Goal: Task Accomplishment & Management: Use online tool/utility

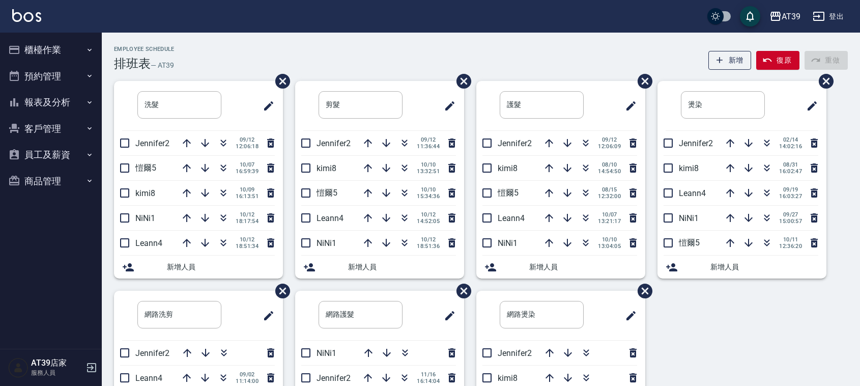
click at [247, 31] on div "AT39 登出" at bounding box center [430, 16] width 860 height 33
click at [224, 174] on button "button" at bounding box center [223, 168] width 24 height 24
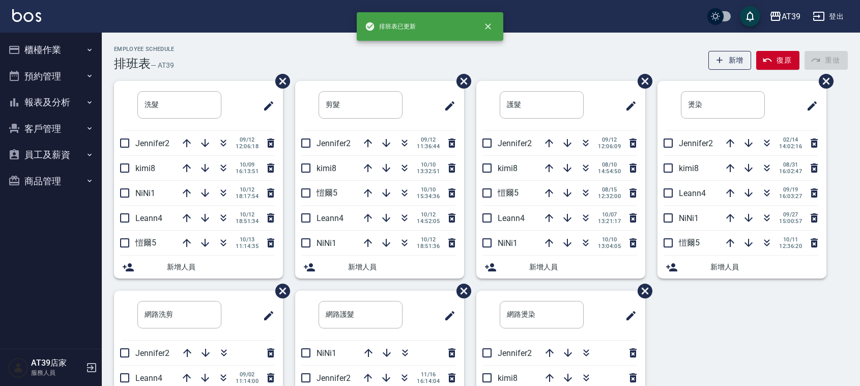
click at [207, 67] on div "Employee Schedule 排班表 — AT39 新增 復原 重做" at bounding box center [481, 58] width 734 height 25
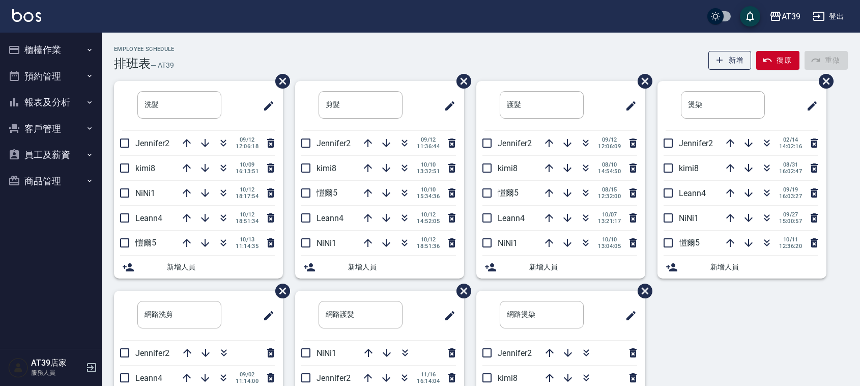
click at [371, 65] on div "Employee Schedule 排班表 — AT39 新增 復原 重做" at bounding box center [481, 58] width 734 height 25
click at [411, 65] on div "Employee Schedule 排班表 — AT39 新增 復原 重做" at bounding box center [481, 58] width 734 height 25
click at [407, 219] on icon "button" at bounding box center [404, 218] width 12 height 12
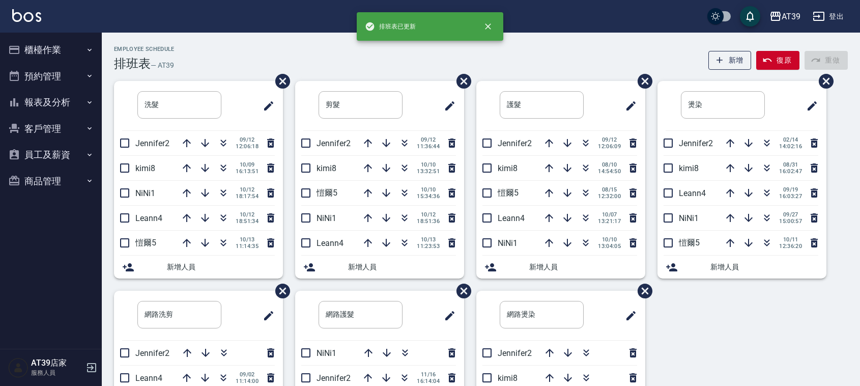
click at [384, 49] on div "Employee Schedule 排班表 — AT39 新增 復原 重做" at bounding box center [481, 58] width 734 height 25
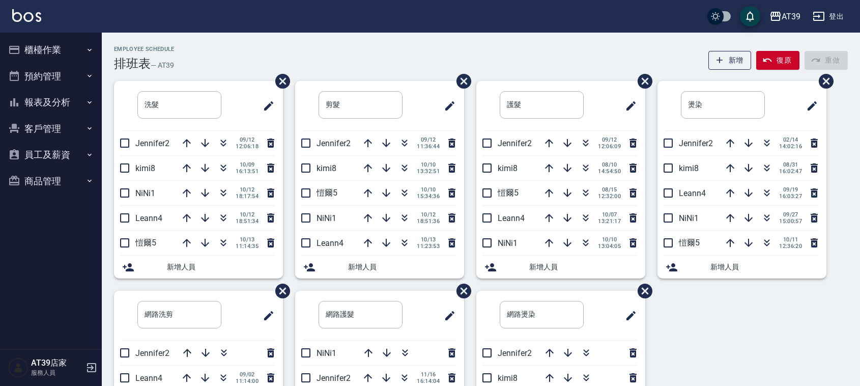
click at [384, 49] on div "Employee Schedule 排班表 — AT39 新增 復原 重做" at bounding box center [481, 58] width 734 height 25
click at [406, 193] on icon "button" at bounding box center [405, 195] width 6 height 4
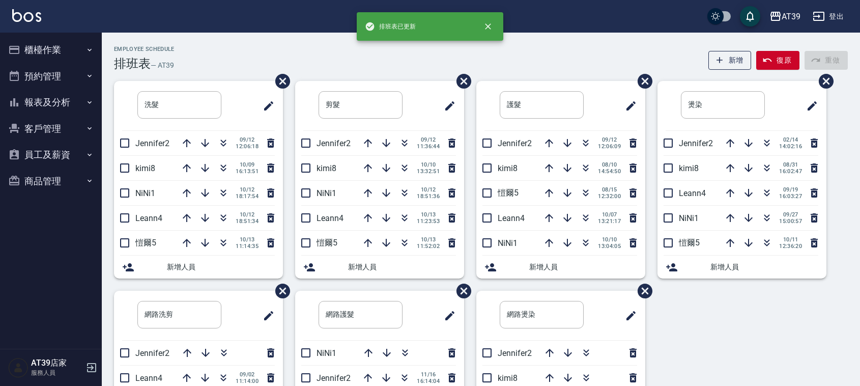
click at [258, 44] on div "Employee Schedule 排班表 — AT39 新增 復原 重做 洗髮 ​ Jennifer2 09/12 12:06:18 kimi8 10/09…" at bounding box center [481, 269] width 758 height 472
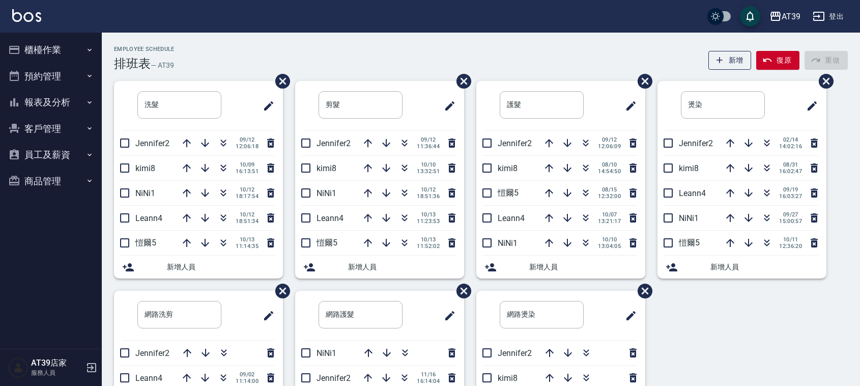
click at [398, 69] on div "Employee Schedule 排班表 — AT39 新增 復原 重做" at bounding box center [481, 58] width 734 height 25
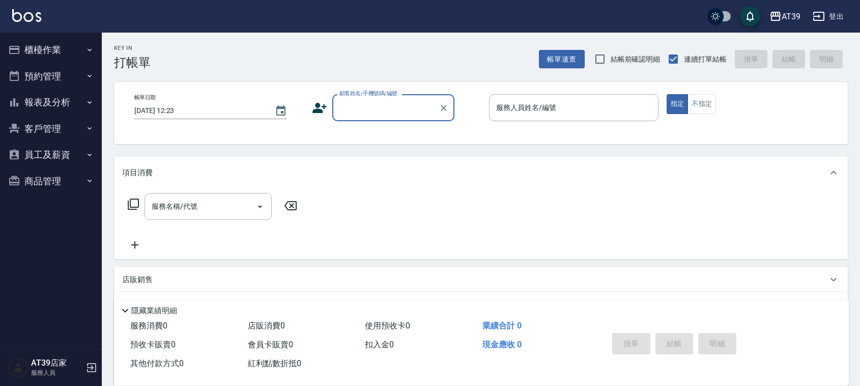
click at [389, 102] on input "顧客姓名/手機號碼/編號" at bounding box center [386, 108] width 98 height 18
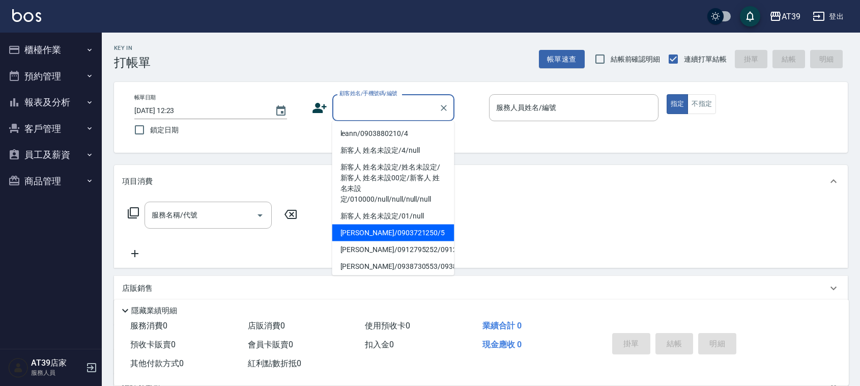
click at [401, 233] on li "[PERSON_NAME]/0903721250/5" at bounding box center [393, 232] width 122 height 17
type input "[PERSON_NAME]/0903721250/5"
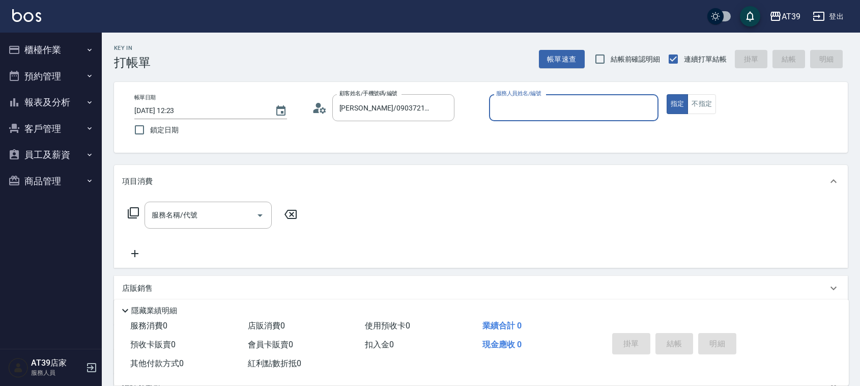
type input "愷爾-5"
click at [705, 108] on button "不指定" at bounding box center [701, 104] width 28 height 20
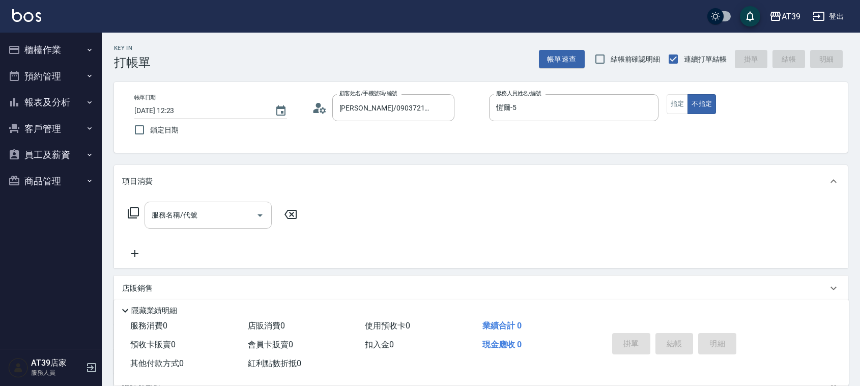
click at [189, 212] on div "服務名稱/代號 服務名稱/代號" at bounding box center [208, 215] width 127 height 27
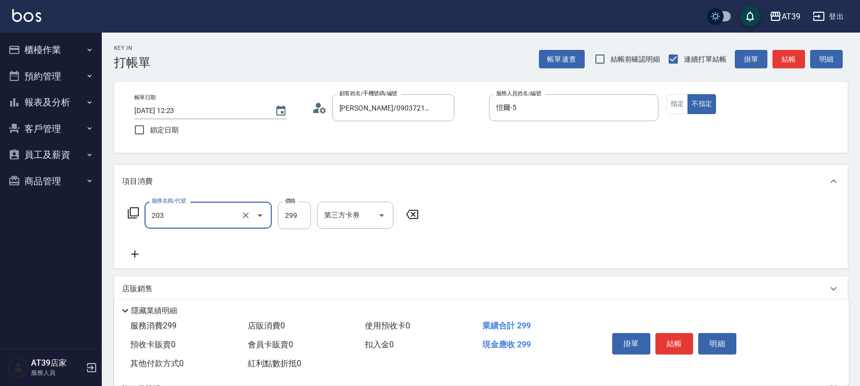
type input "B級洗+剪(203)"
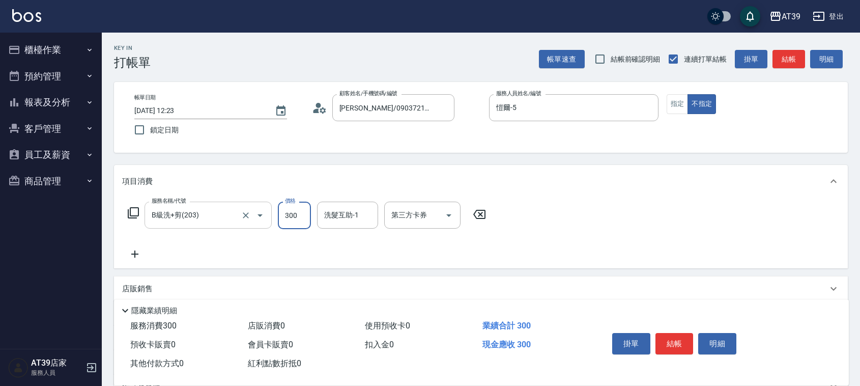
type input "300"
click at [670, 343] on button "結帳" at bounding box center [674, 343] width 38 height 21
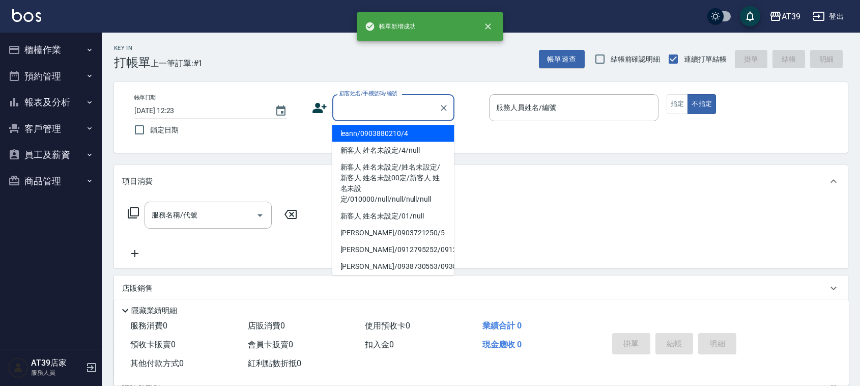
click at [407, 104] on input "顧客姓名/手機號碼/編號" at bounding box center [386, 108] width 98 height 18
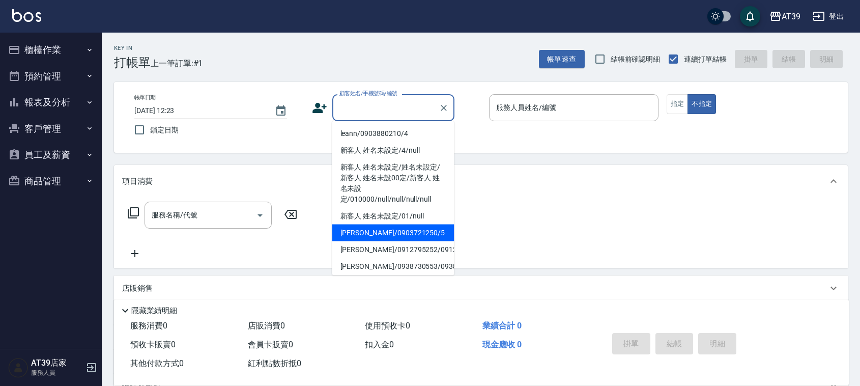
click at [421, 235] on li "[PERSON_NAME]/0903721250/5" at bounding box center [393, 232] width 122 height 17
type input "[PERSON_NAME]/0903721250/5"
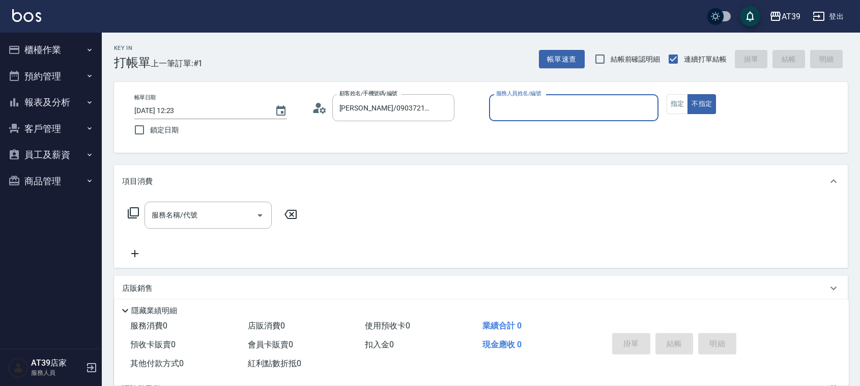
type input "愷爾-5"
click at [227, 225] on div "服務名稱/代號" at bounding box center [208, 215] width 127 height 27
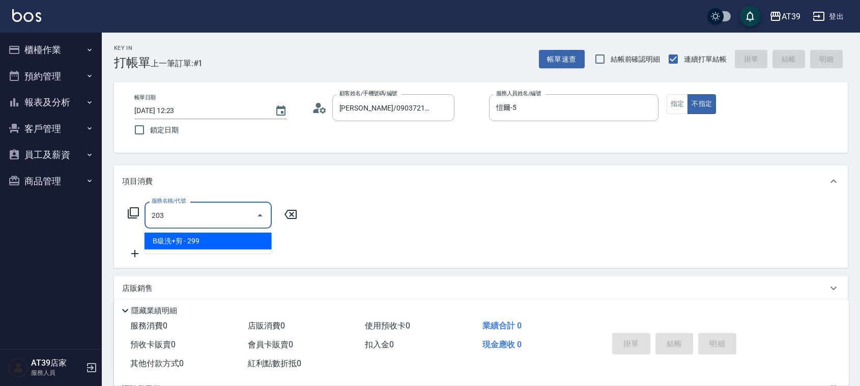
type input "B級洗+剪(203)"
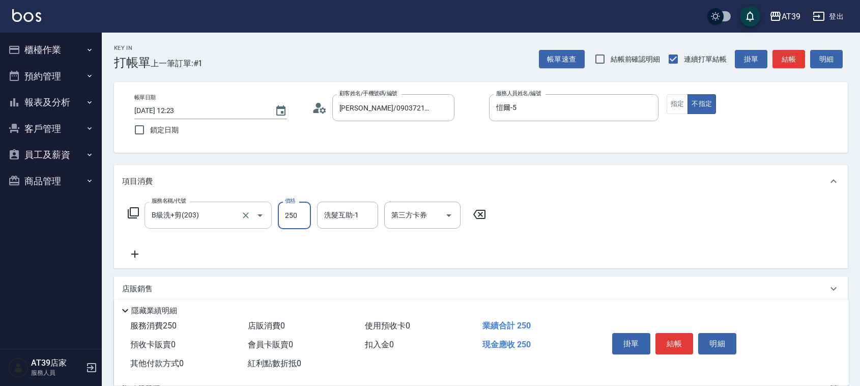
type input "250"
click at [668, 344] on button "結帳" at bounding box center [674, 343] width 38 height 21
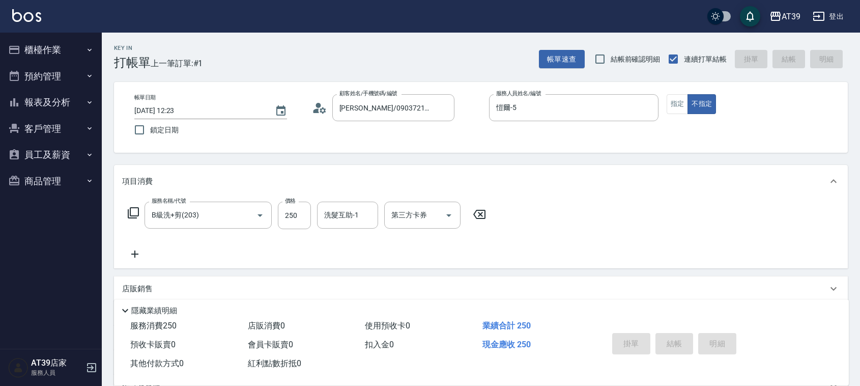
type input "[DATE] 12:24"
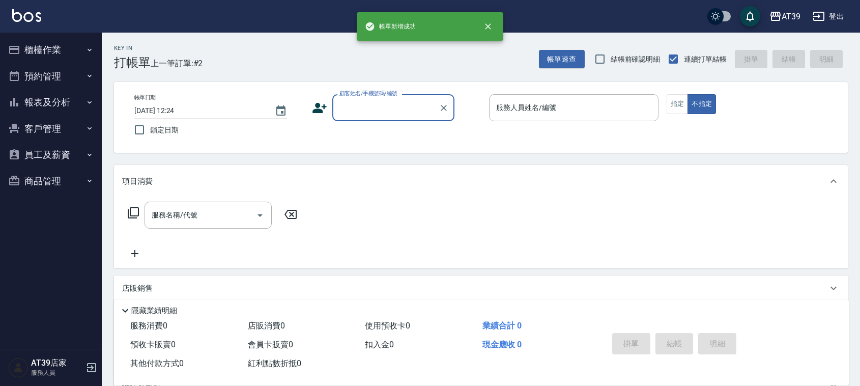
click at [69, 108] on button "報表及分析" at bounding box center [51, 102] width 94 height 26
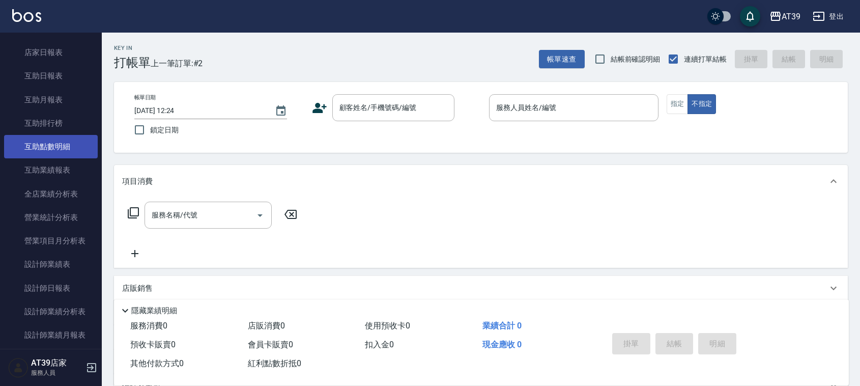
scroll to position [127, 0]
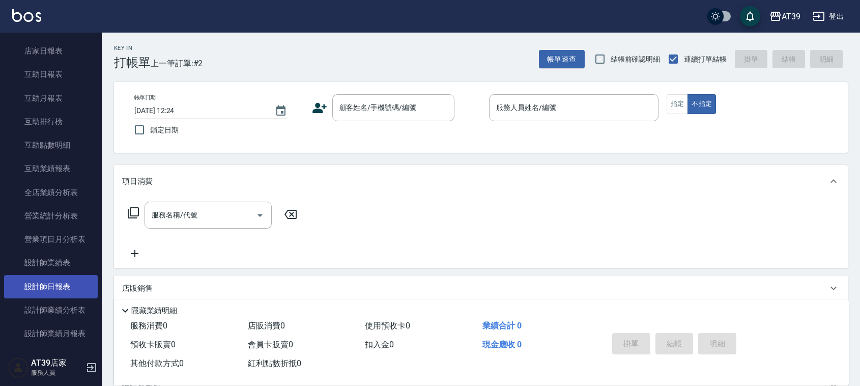
click at [62, 279] on link "設計師日報表" at bounding box center [51, 286] width 94 height 23
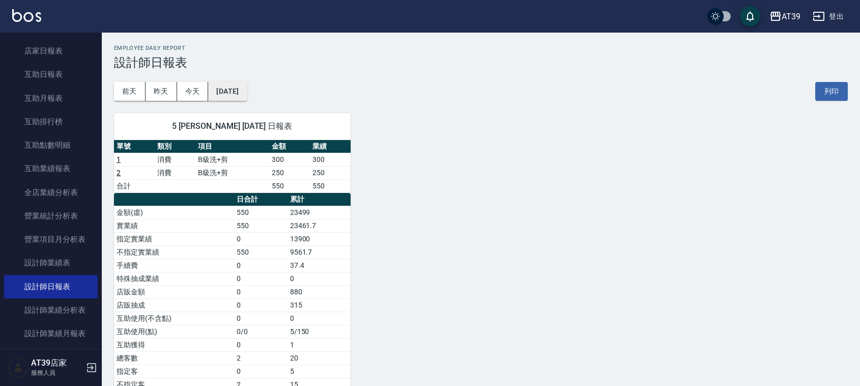
click at [242, 99] on button "[DATE]" at bounding box center [227, 91] width 39 height 19
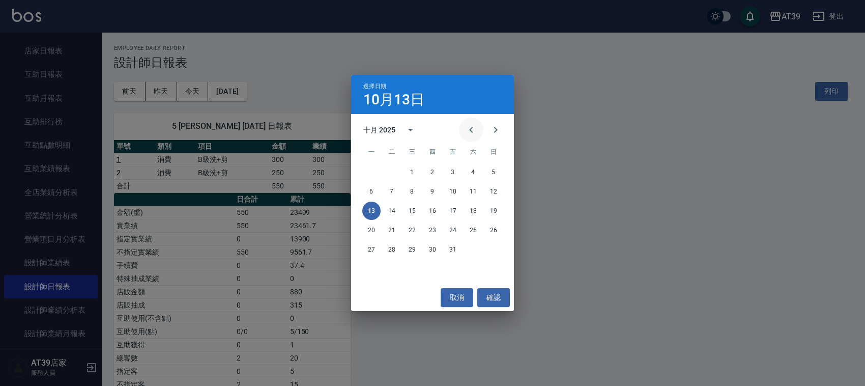
click at [462, 126] on button "Previous month" at bounding box center [471, 130] width 24 height 24
click at [474, 195] on button "13" at bounding box center [473, 191] width 18 height 18
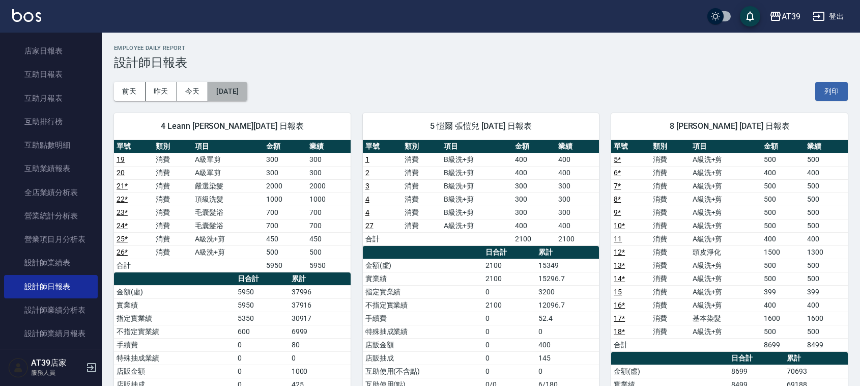
click at [228, 85] on button "[DATE]" at bounding box center [227, 91] width 39 height 19
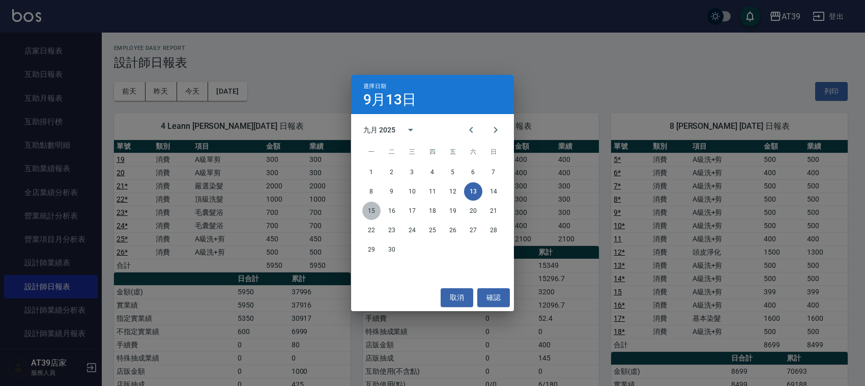
click at [369, 210] on button "15" at bounding box center [371, 211] width 18 height 18
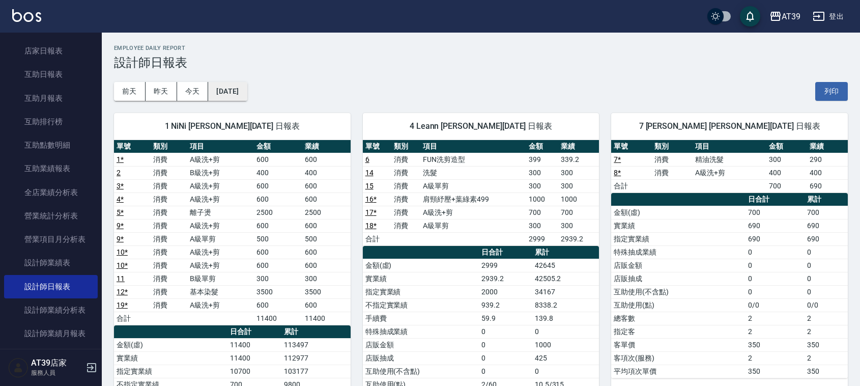
click at [244, 91] on button "[DATE]" at bounding box center [227, 91] width 39 height 19
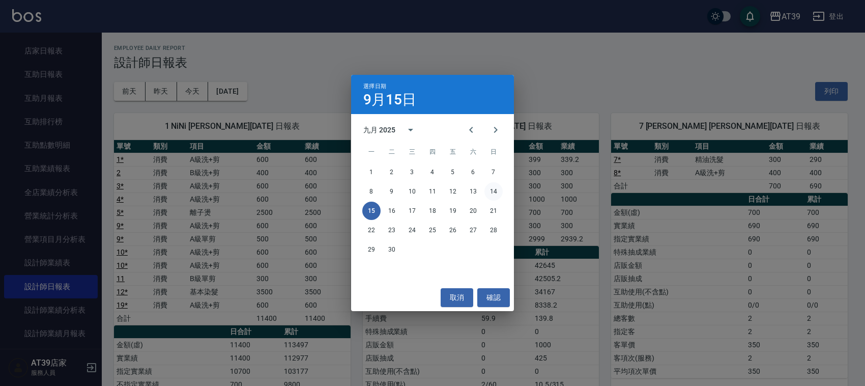
click at [497, 194] on button "14" at bounding box center [493, 191] width 18 height 18
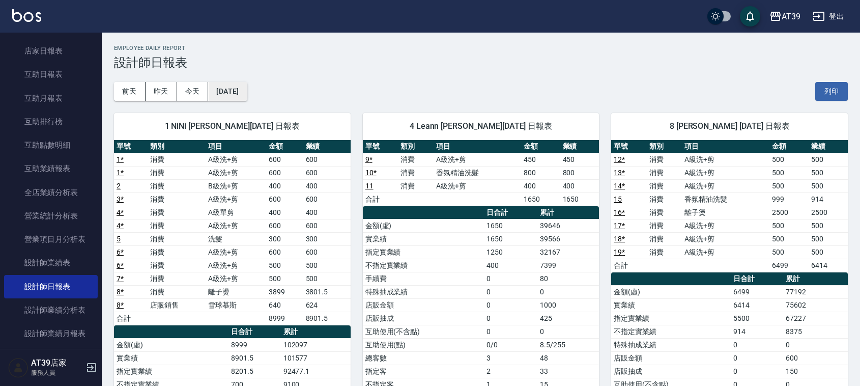
click at [247, 88] on button "[DATE]" at bounding box center [227, 91] width 39 height 19
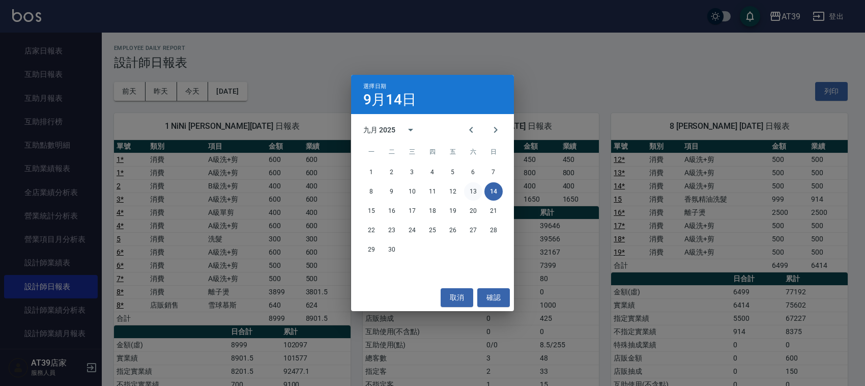
click at [472, 191] on button "13" at bounding box center [473, 191] width 18 height 18
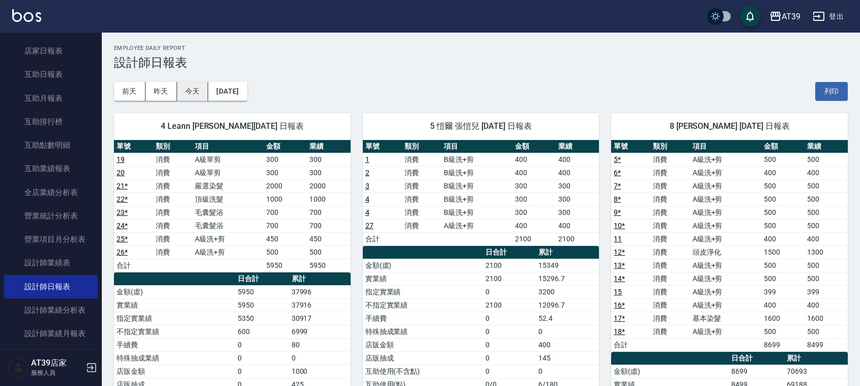
click at [189, 91] on button "今天" at bounding box center [193, 91] width 32 height 19
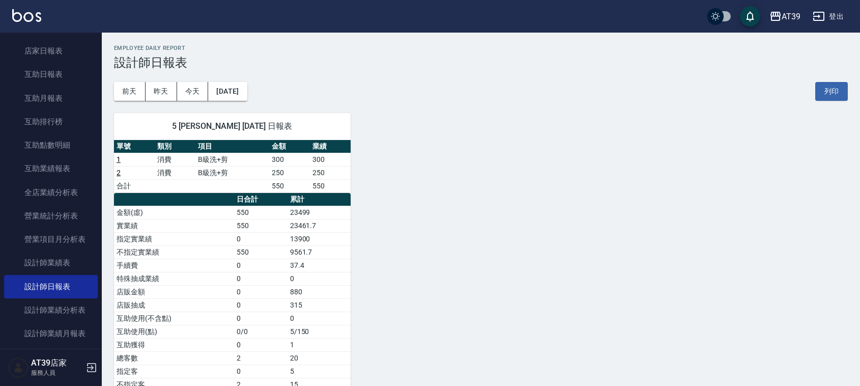
click at [34, 21] on img at bounding box center [26, 15] width 29 height 13
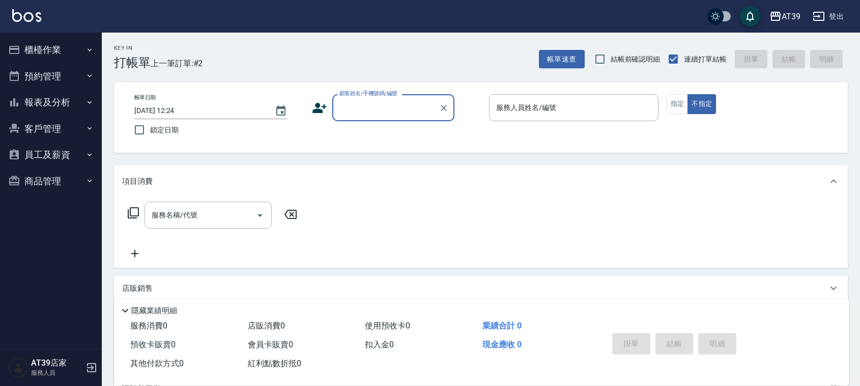
click at [59, 97] on button "報表及分析" at bounding box center [51, 102] width 94 height 26
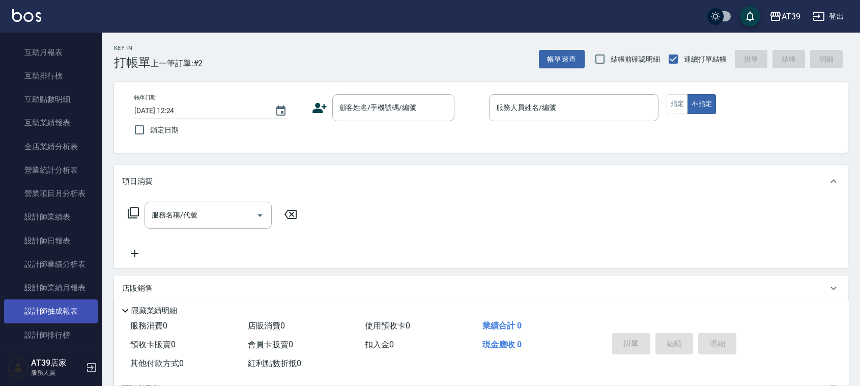
scroll to position [191, 0]
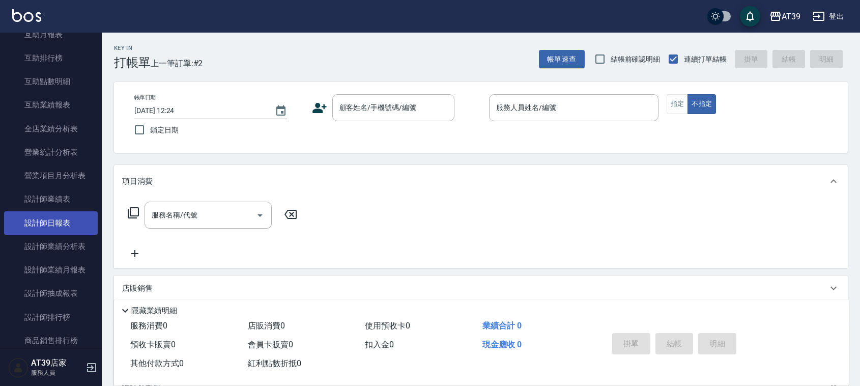
click at [69, 220] on link "設計師日報表" at bounding box center [51, 222] width 94 height 23
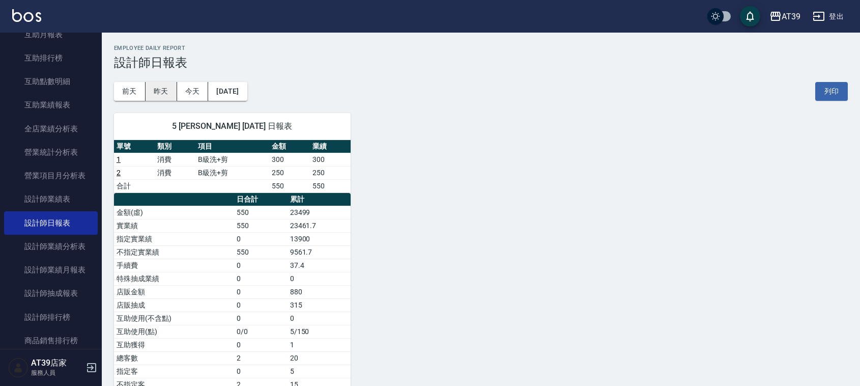
drag, startPoint x: 150, startPoint y: 87, endPoint x: 155, endPoint y: 91, distance: 6.5
click at [155, 90] on button "昨天" at bounding box center [162, 91] width 32 height 19
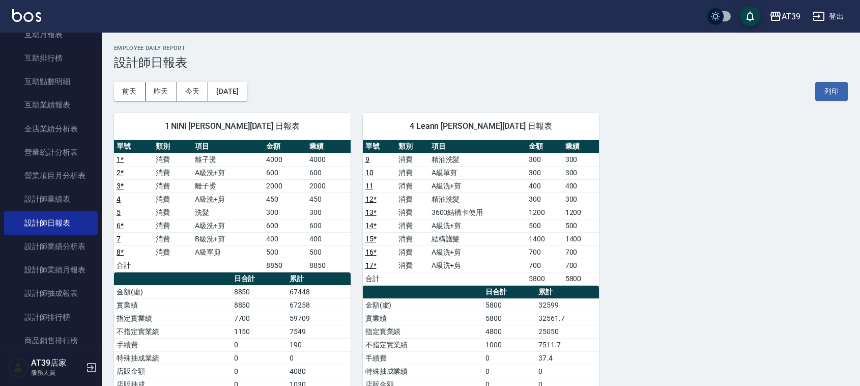
click at [32, 12] on img at bounding box center [26, 15] width 29 height 13
